Goal: Task Accomplishment & Management: Manage account settings

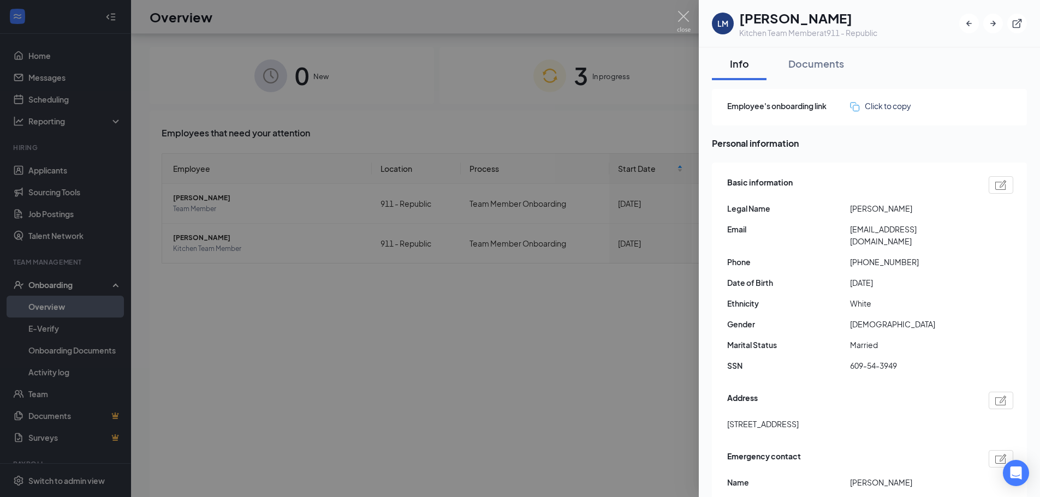
scroll to position [49, 0]
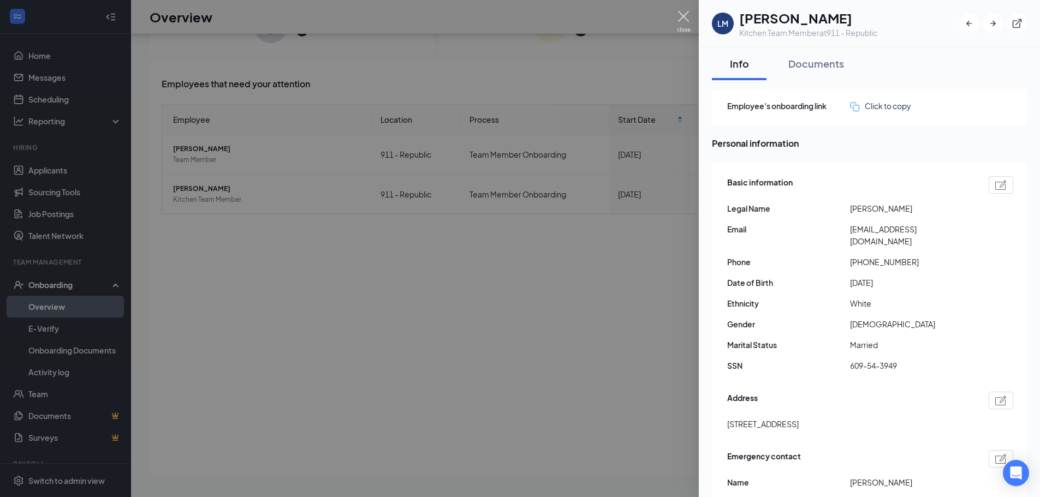
click at [677, 20] on img at bounding box center [684, 21] width 14 height 21
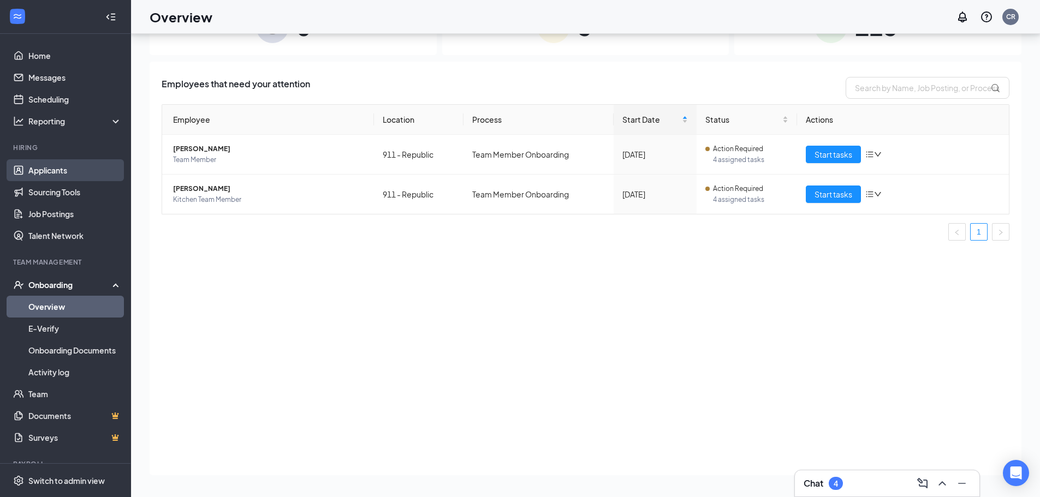
click at [42, 164] on link "Applicants" at bounding box center [74, 170] width 93 height 22
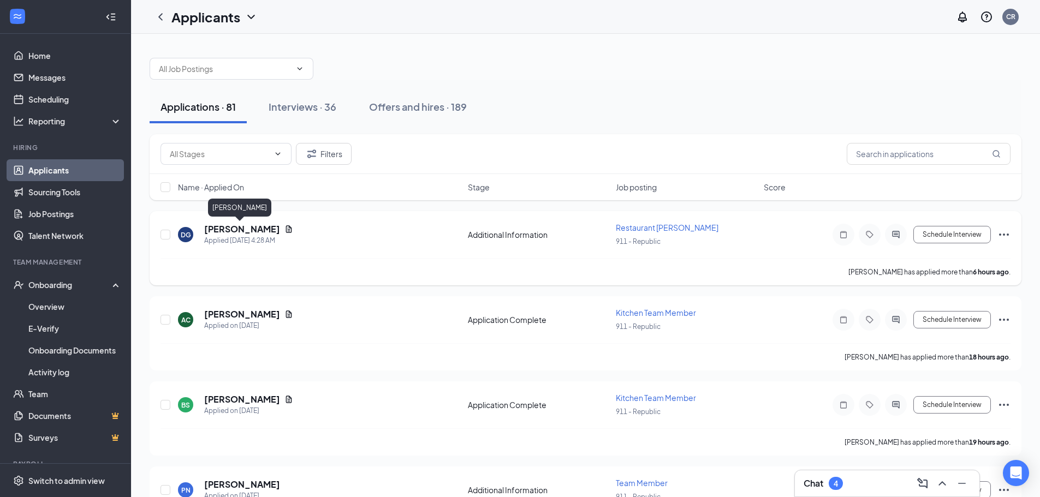
click at [235, 229] on h5 "[PERSON_NAME]" at bounding box center [242, 229] width 76 height 12
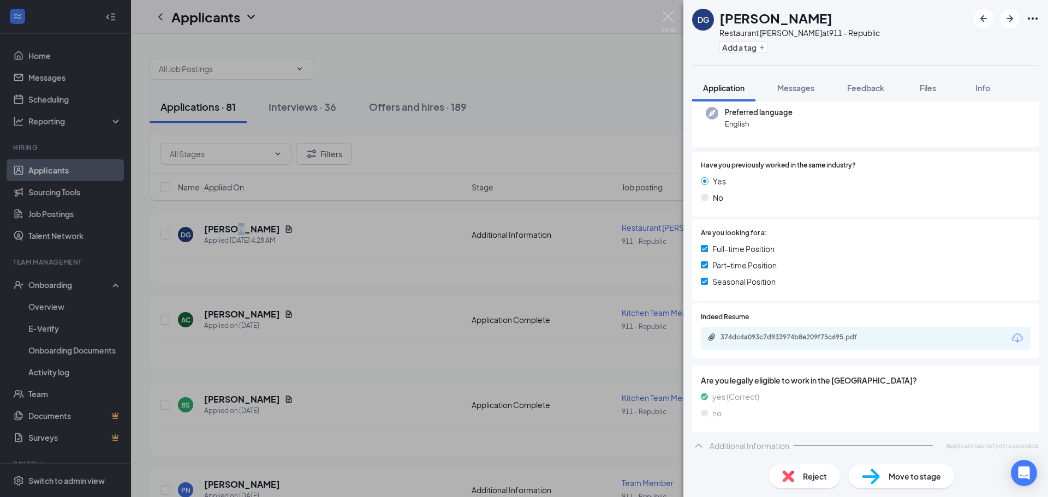
scroll to position [142, 0]
click at [832, 335] on div "374dc4a093c7d933974b8e209f75c695.pdf" at bounding box center [797, 336] width 153 height 9
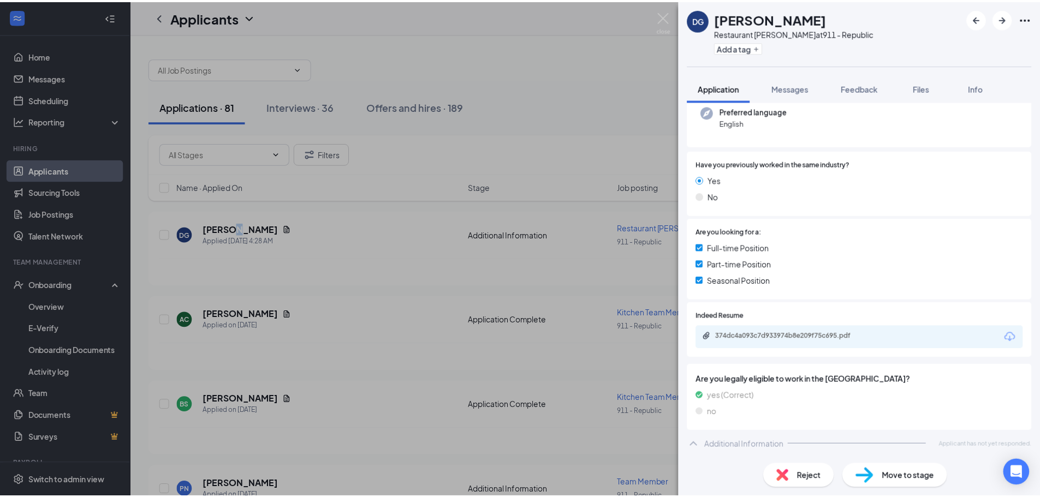
scroll to position [138, 0]
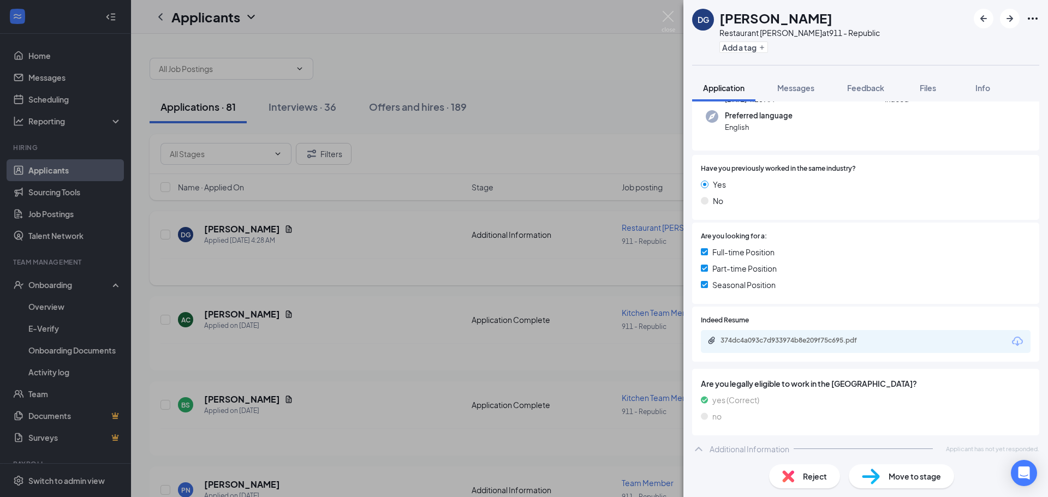
click at [347, 245] on div "DG [PERSON_NAME] Restaurant [PERSON_NAME] at [GEOGRAPHIC_DATA] Add a tag Applic…" at bounding box center [524, 248] width 1048 height 497
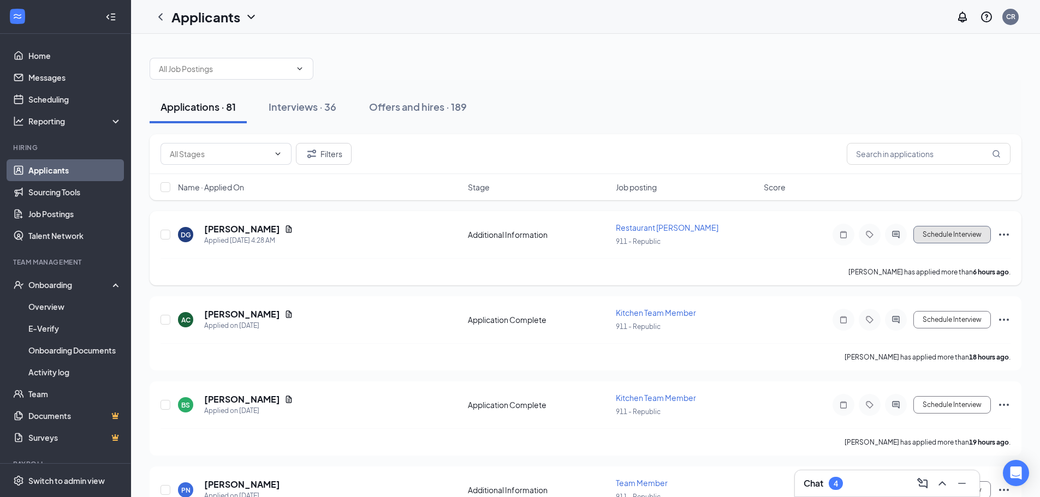
click at [943, 233] on button "Schedule Interview" at bounding box center [952, 234] width 78 height 17
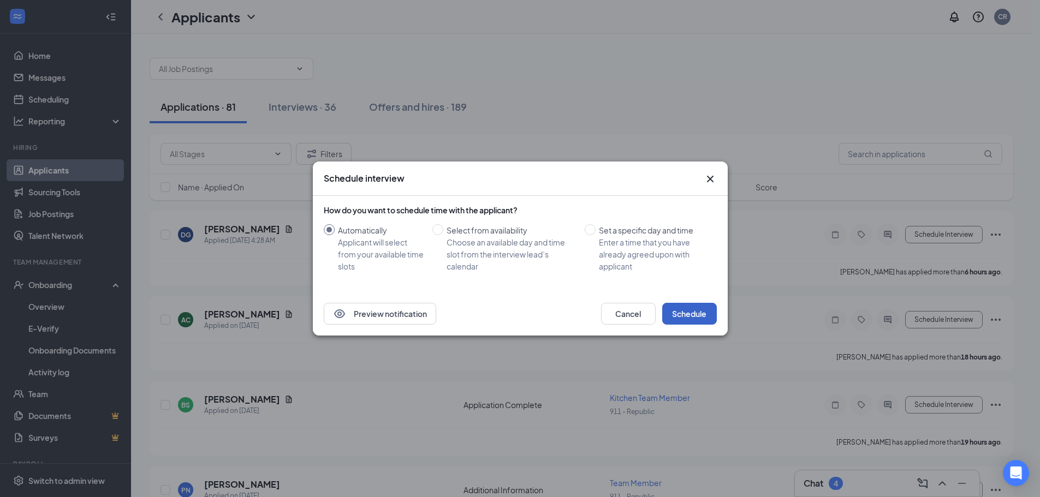
click at [693, 314] on button "Schedule" at bounding box center [689, 314] width 55 height 22
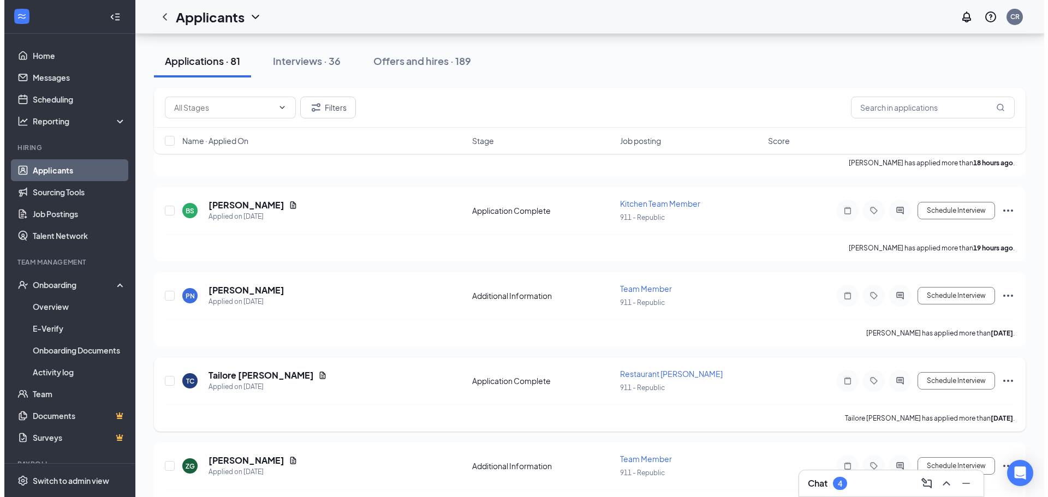
scroll to position [164, 0]
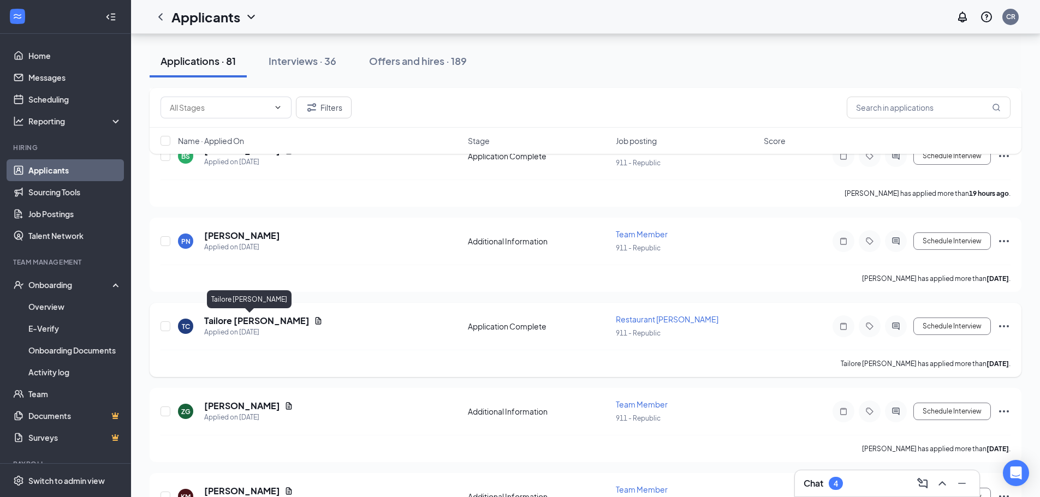
click at [250, 323] on h5 "Tailore [PERSON_NAME]" at bounding box center [256, 321] width 105 height 12
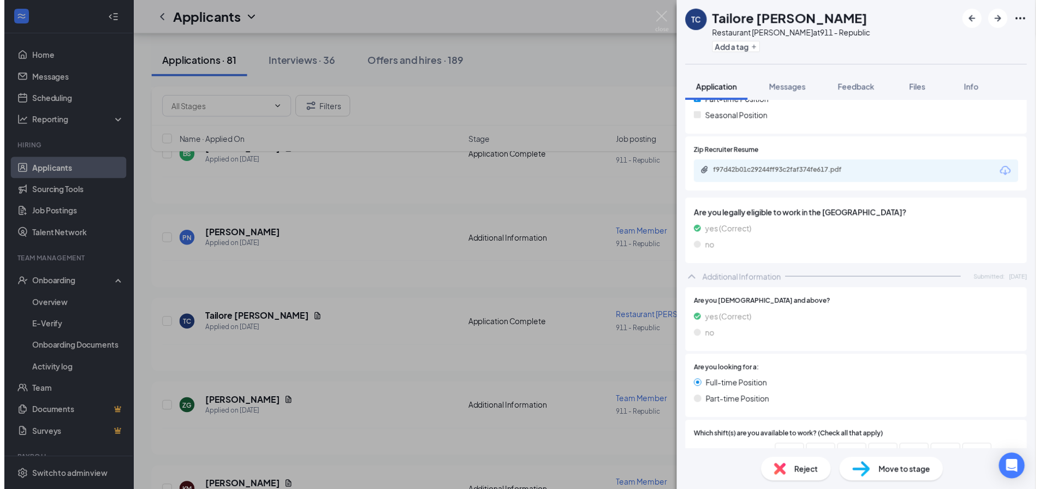
scroll to position [273, 0]
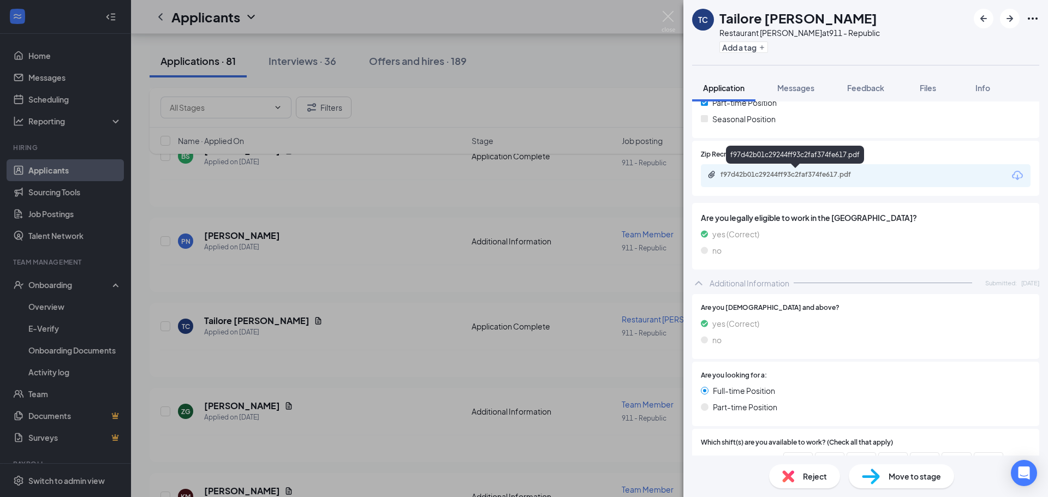
click at [819, 177] on div "f97d42b01c29244ff93c2faf374fe617.pdf" at bounding box center [797, 174] width 153 height 9
click at [673, 15] on img at bounding box center [669, 21] width 14 height 21
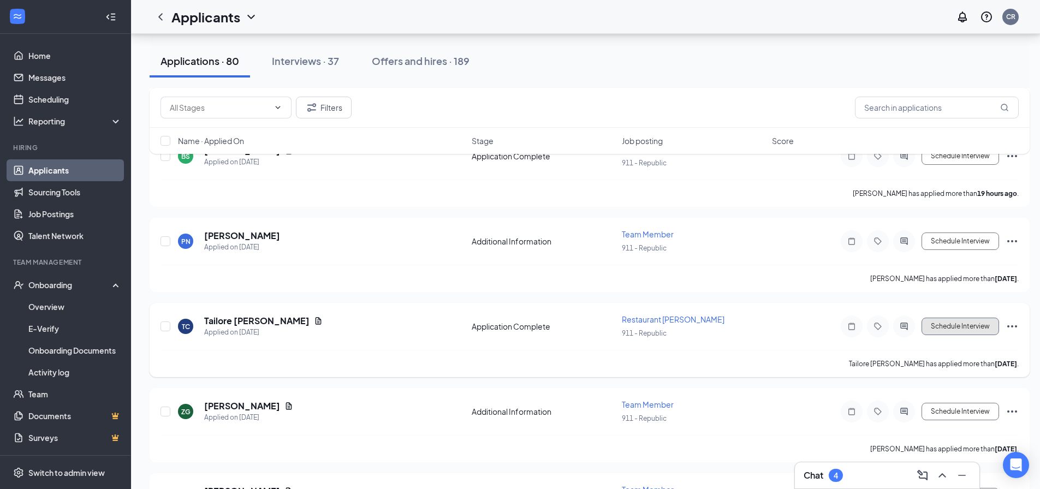
click at [941, 328] on button "Schedule Interview" at bounding box center [960, 326] width 78 height 17
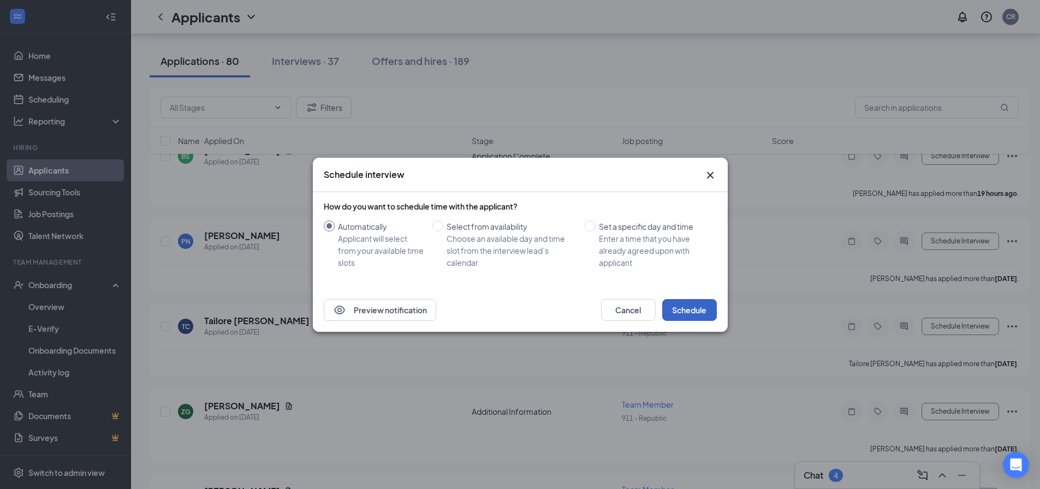
click at [698, 311] on button "Schedule" at bounding box center [689, 310] width 55 height 22
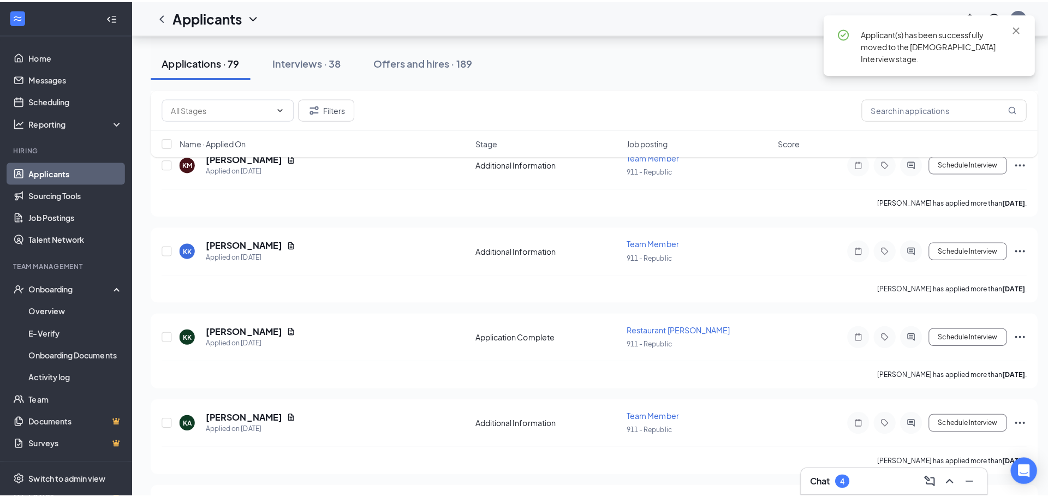
scroll to position [491, 0]
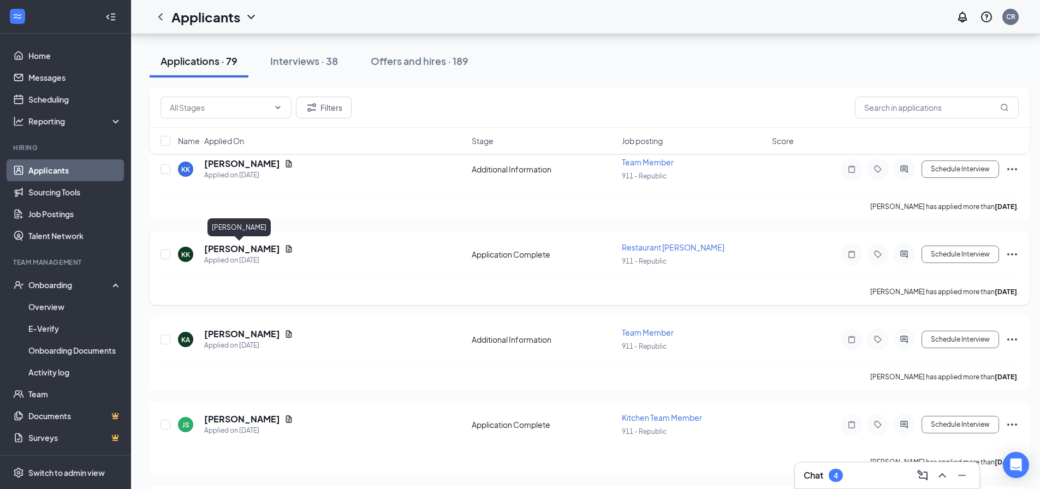
click at [249, 248] on h5 "[PERSON_NAME]" at bounding box center [242, 249] width 76 height 12
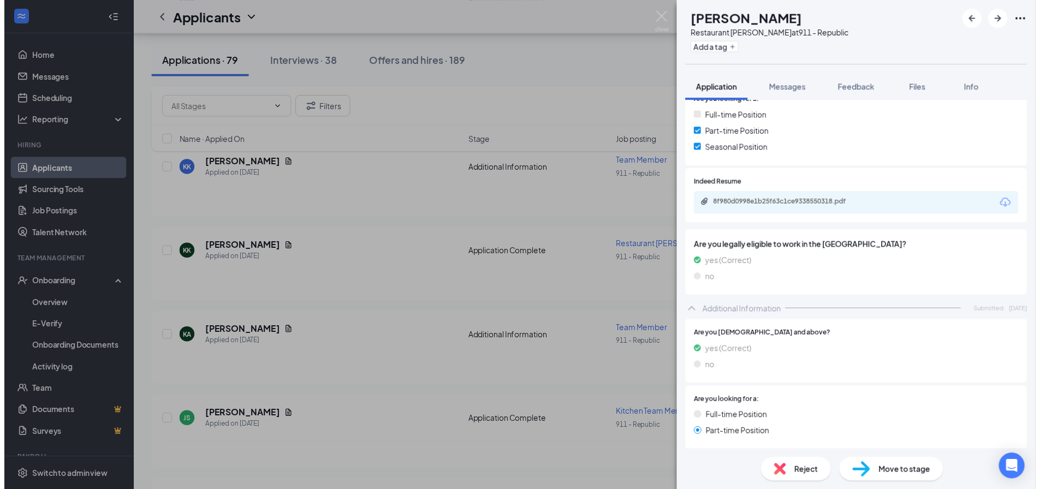
scroll to position [273, 0]
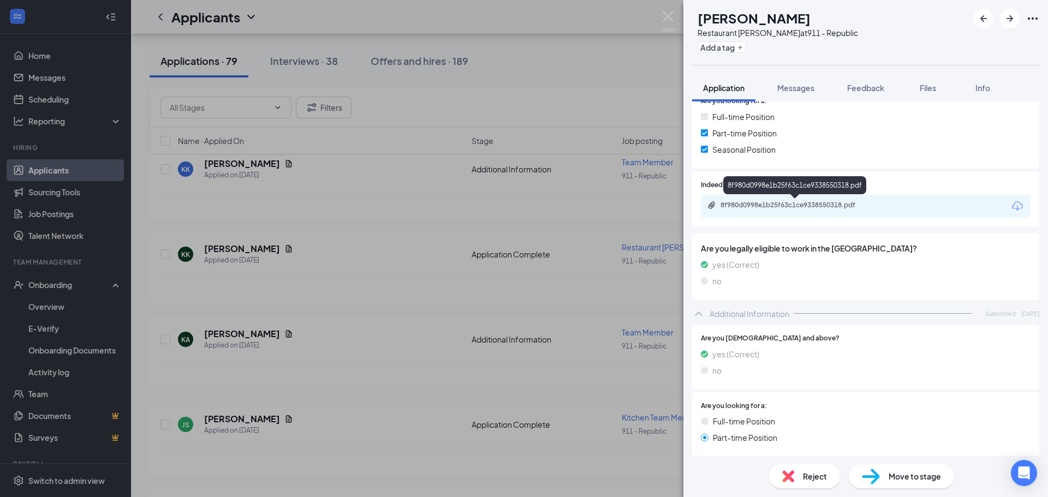
click at [824, 201] on div "8f980d0998e1b25f63c1ce9338550318.pdf" at bounding box center [797, 205] width 153 height 9
click at [326, 317] on div "KK [PERSON_NAME] Restaurant [PERSON_NAME] at [GEOGRAPHIC_DATA] Add a tag Applic…" at bounding box center [524, 248] width 1048 height 497
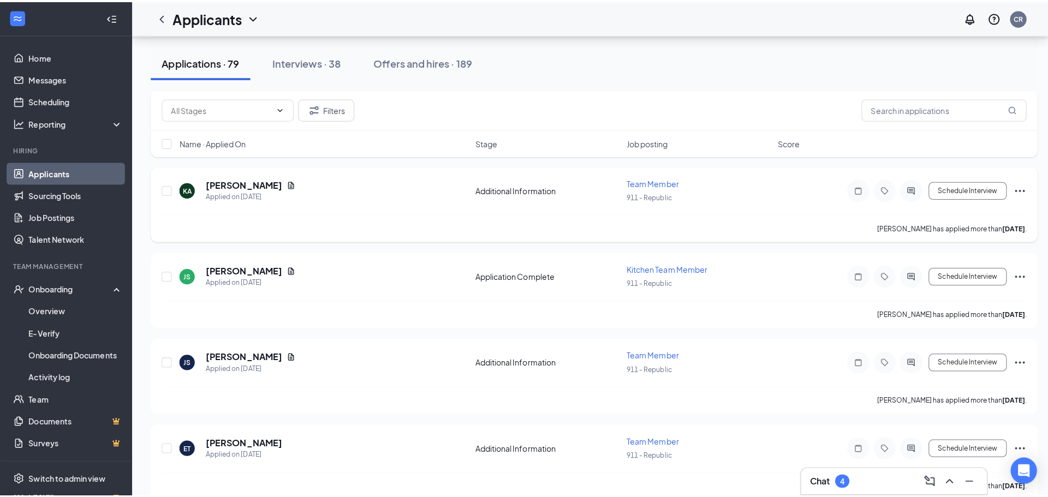
scroll to position [600, 0]
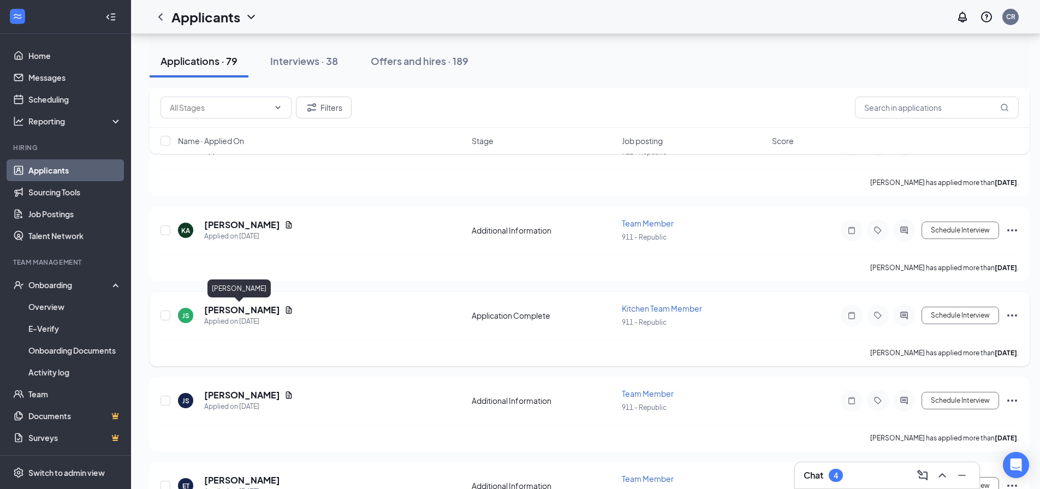
click at [234, 306] on h5 "[PERSON_NAME]" at bounding box center [242, 310] width 76 height 12
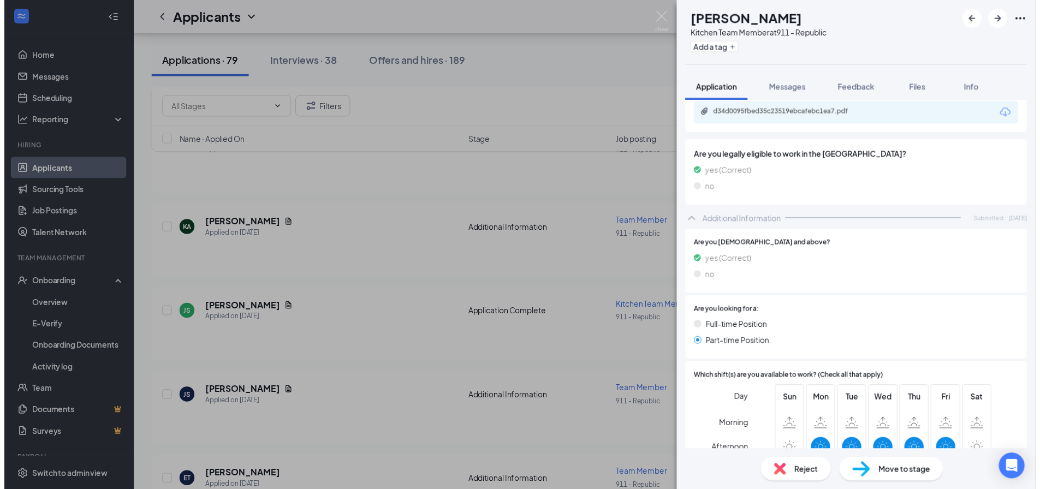
scroll to position [328, 0]
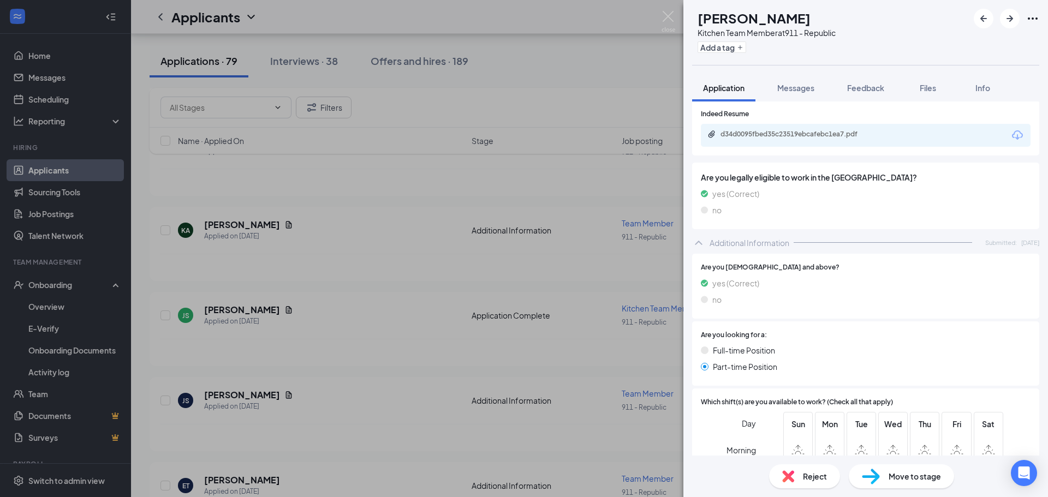
click at [419, 256] on div "JS [PERSON_NAME] Kitchen Team Member at 911 - Republic Add a tag Application Me…" at bounding box center [524, 248] width 1048 height 497
